Goal: Task Accomplishment & Management: Use online tool/utility

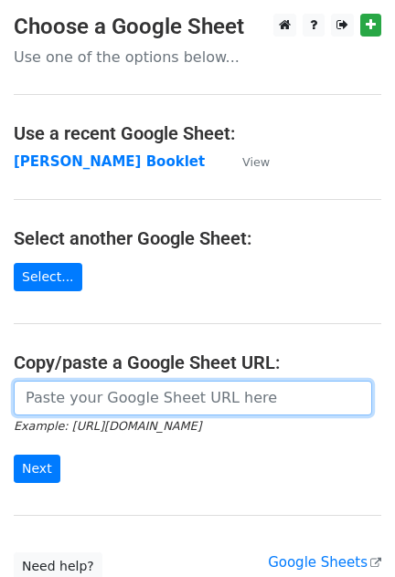
drag, startPoint x: 70, startPoint y: 403, endPoint x: 67, endPoint y: 427, distance: 24.0
click at [70, 403] on input "url" at bounding box center [193, 398] width 358 height 35
paste input "https://docs.google.com/spreadsheets/d/1JReqGqfl4qiO8OnIcqLDLRSgvTN7V0fx1vknfbo…"
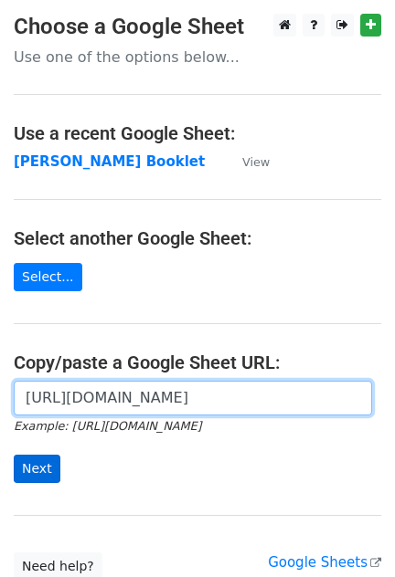
scroll to position [0, 506]
type input "https://docs.google.com/spreadsheets/d/1JReqGqfl4qiO8OnIcqLDLRSgvTN7V0fx1vknfbo…"
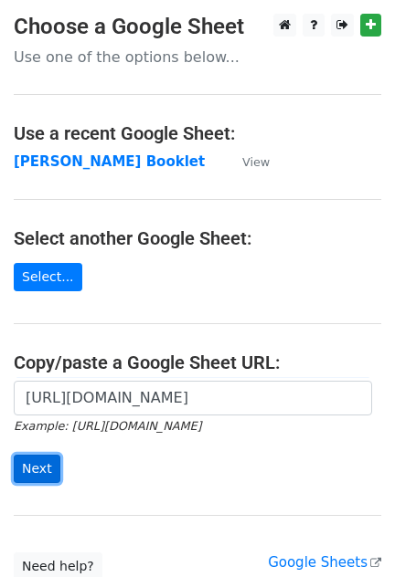
scroll to position [0, 0]
click at [43, 456] on input "Next" at bounding box center [37, 469] width 47 height 28
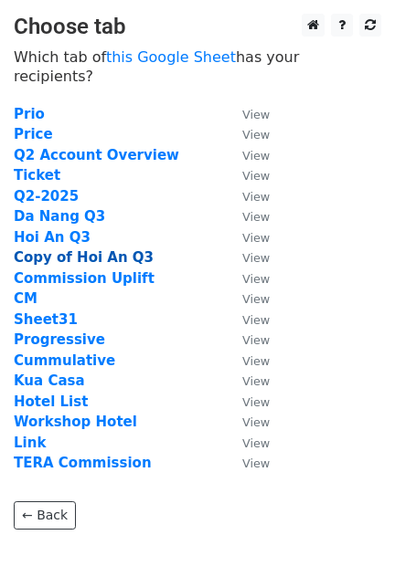
click at [66, 249] on strong "Copy of Hoi An Q3" at bounding box center [84, 257] width 140 height 16
click at [65, 249] on strong "Copy of Hoi An Q3" at bounding box center [84, 257] width 140 height 16
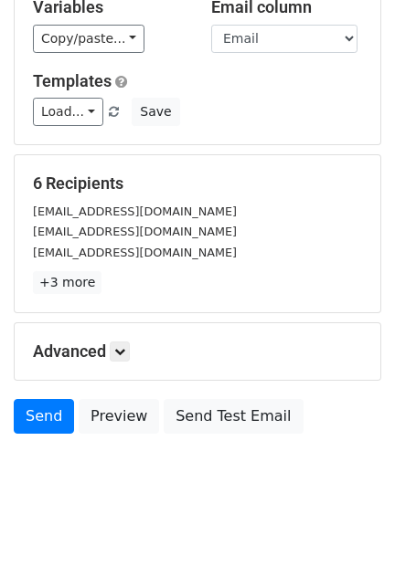
scroll to position [130, 0]
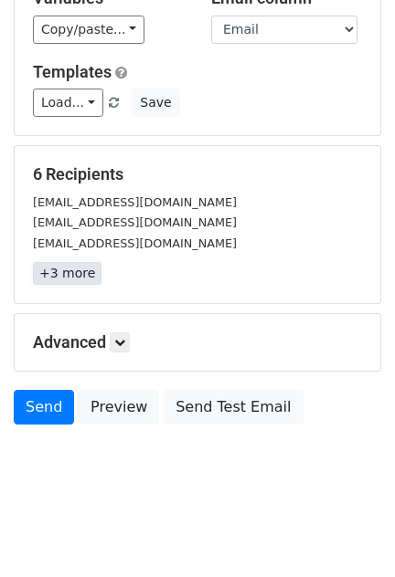
click at [71, 275] on link "+3 more" at bounding box center [67, 273] width 69 height 23
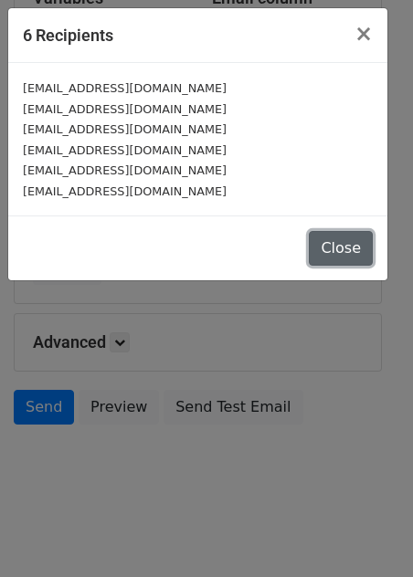
click at [364, 250] on button "Close" at bounding box center [341, 248] width 64 height 35
